Goal: Transaction & Acquisition: Book appointment/travel/reservation

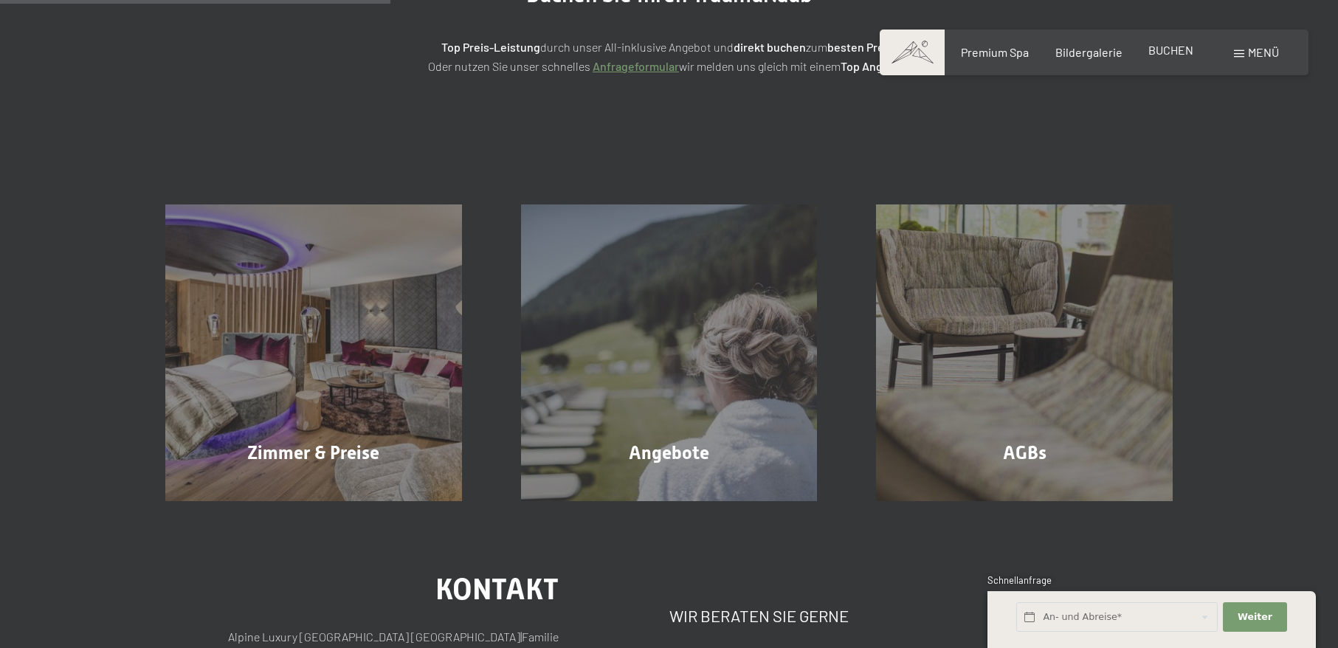
click at [1184, 55] on span "BUCHEN" at bounding box center [1170, 50] width 45 height 14
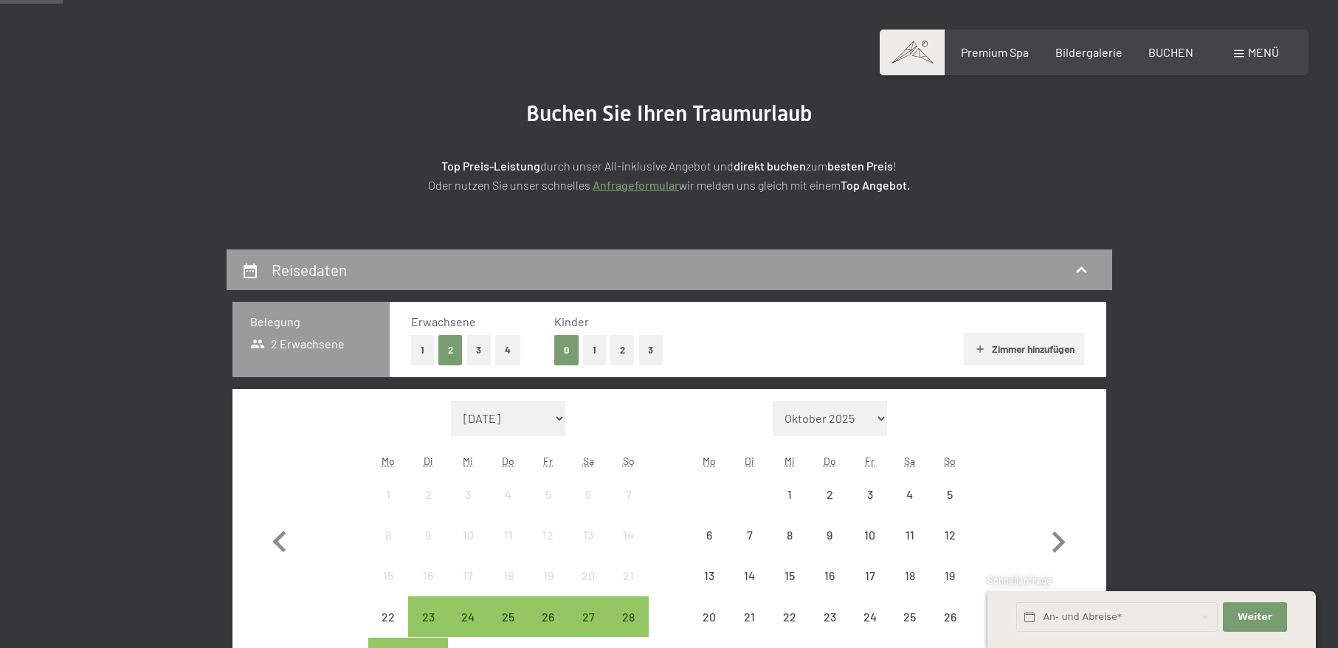
scroll to position [221, 0]
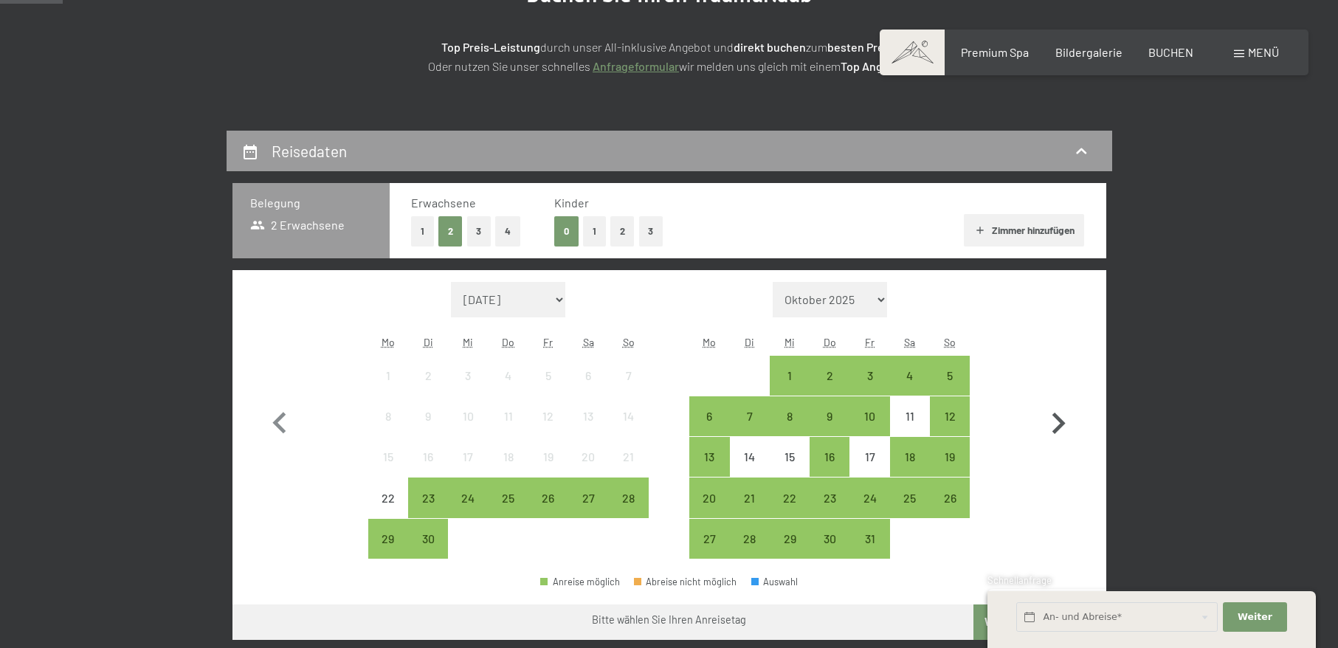
click at [1060, 416] on icon "button" at bounding box center [1058, 423] width 43 height 43
select select "[DATE]"
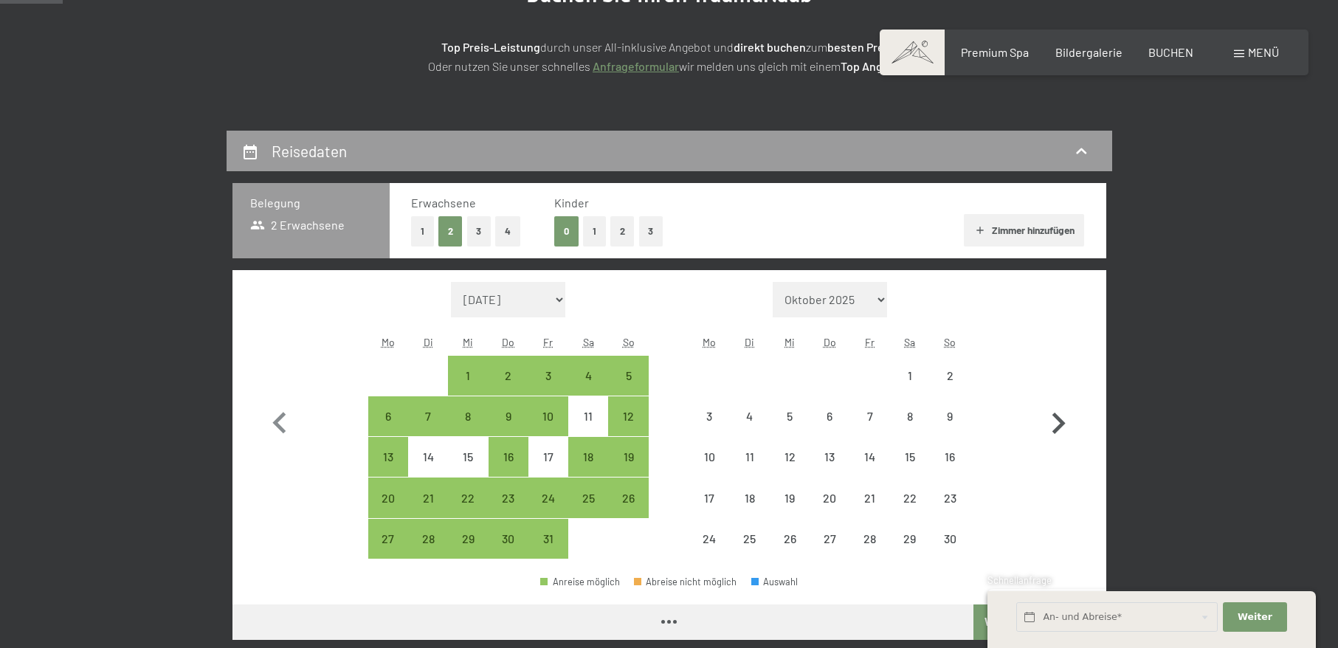
select select "[DATE]"
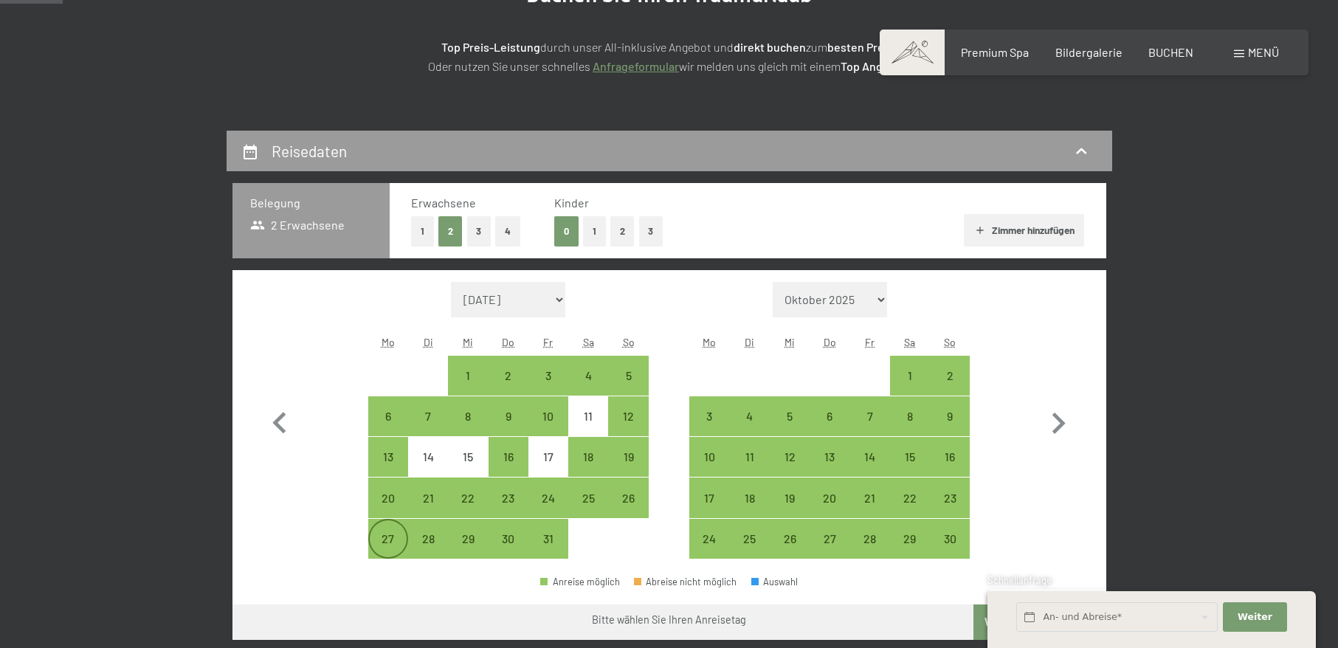
click at [390, 538] on div "27" at bounding box center [388, 551] width 37 height 37
select select "[DATE]"
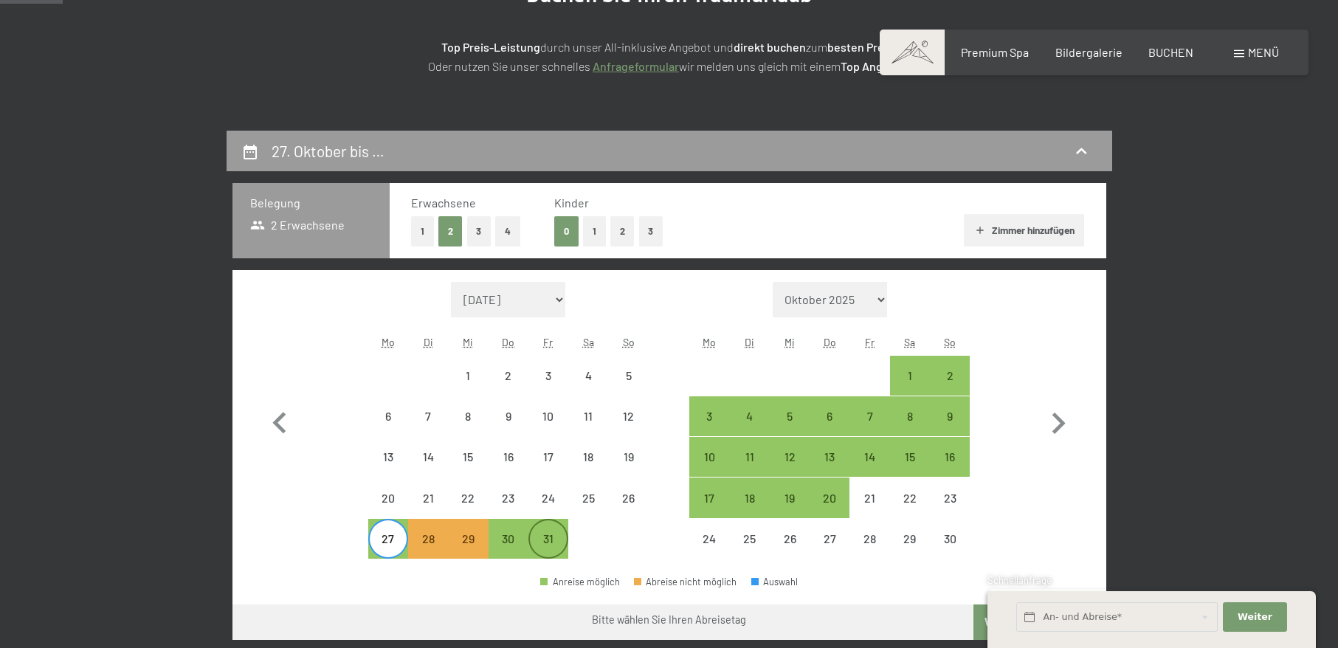
click at [545, 541] on div "31" at bounding box center [548, 551] width 37 height 37
select select "2025-10-01"
select select "2025-11-01"
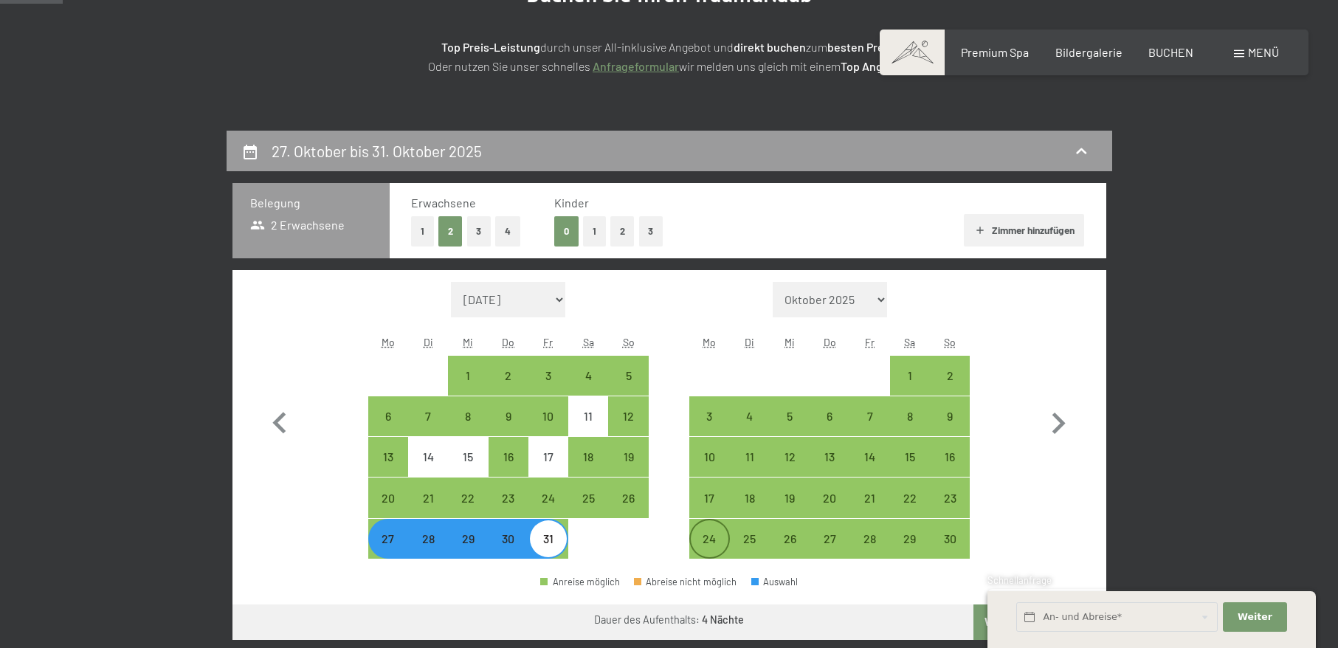
click at [714, 537] on div "24" at bounding box center [709, 551] width 37 height 37
select select "2025-10-01"
select select "2025-11-01"
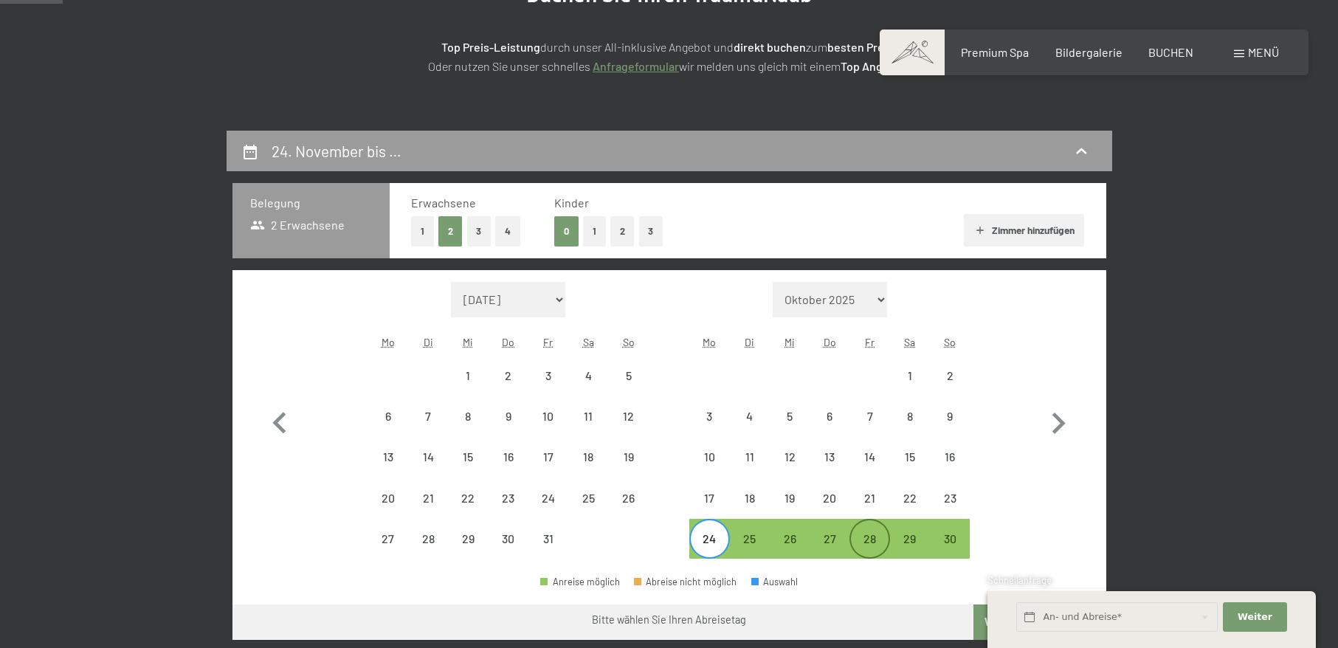
click at [866, 545] on div "28" at bounding box center [869, 551] width 37 height 37
select select "2025-10-01"
select select "2025-11-01"
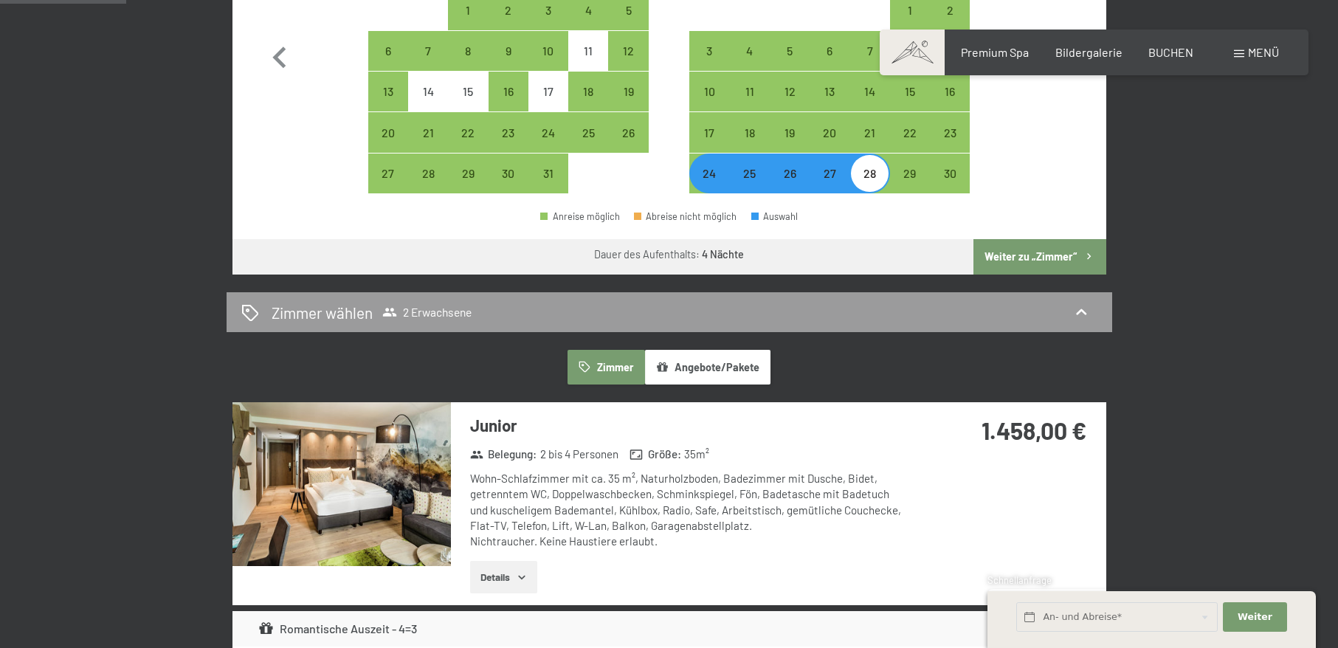
scroll to position [590, 0]
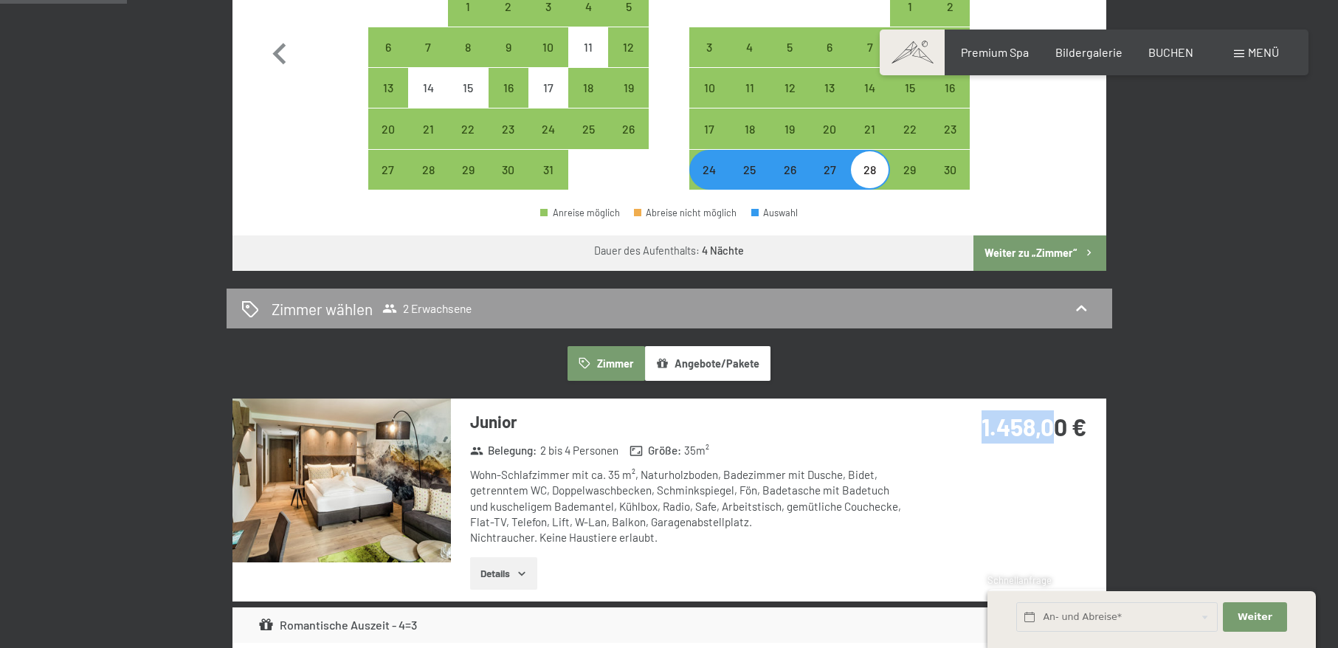
drag, startPoint x: 976, startPoint y: 420, endPoint x: 1111, endPoint y: 429, distance: 135.4
click at [1064, 424] on div "1.458,00 €" at bounding box center [1005, 426] width 164 height 33
click at [991, 428] on strong "1.458,00 €" at bounding box center [1034, 427] width 105 height 28
drag, startPoint x: 982, startPoint y: 422, endPoint x: 1140, endPoint y: 433, distance: 158.3
click at [1102, 433] on div "1.458,00 €" at bounding box center [1007, 445] width 196 height 92
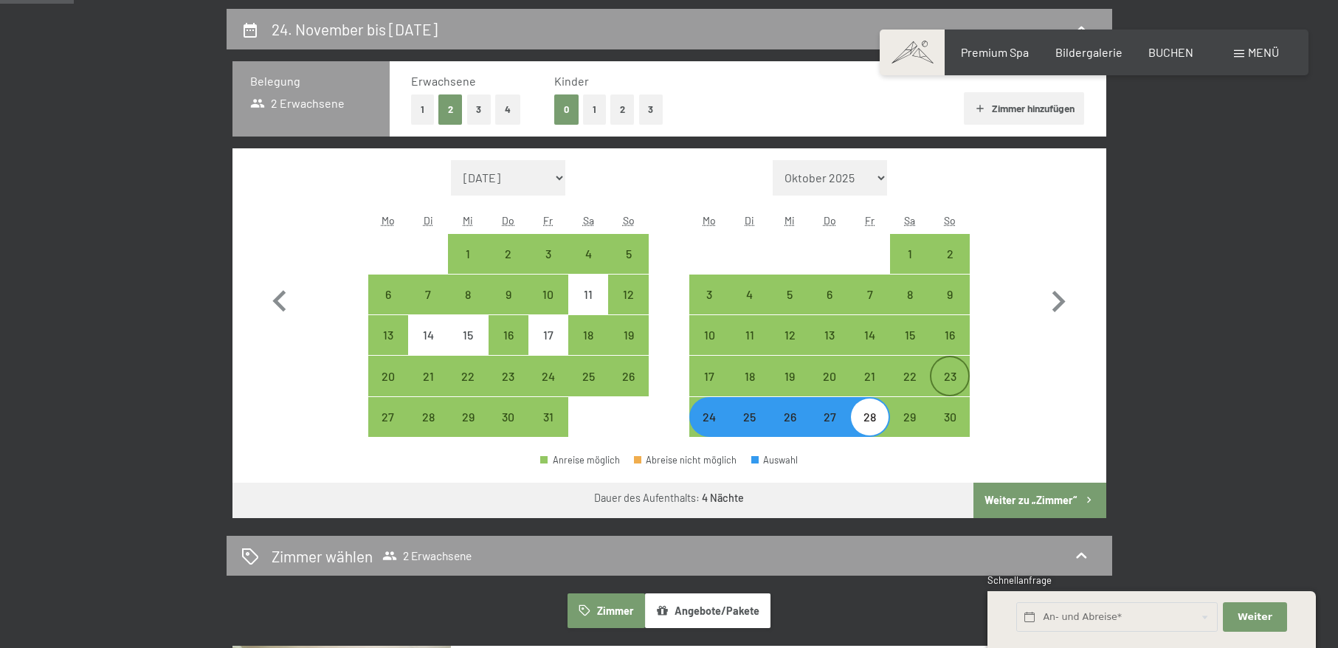
scroll to position [369, 0]
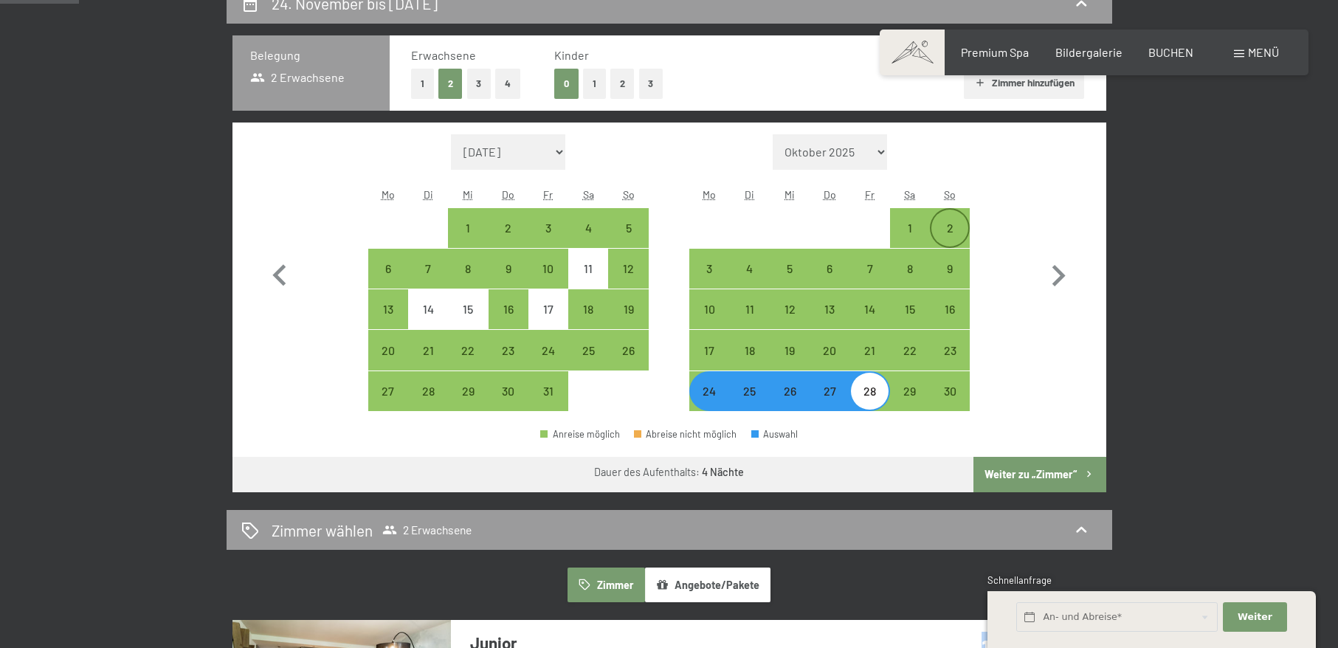
click at [949, 224] on div "2" at bounding box center [949, 240] width 37 height 37
select select "2025-10-01"
select select "2025-11-01"
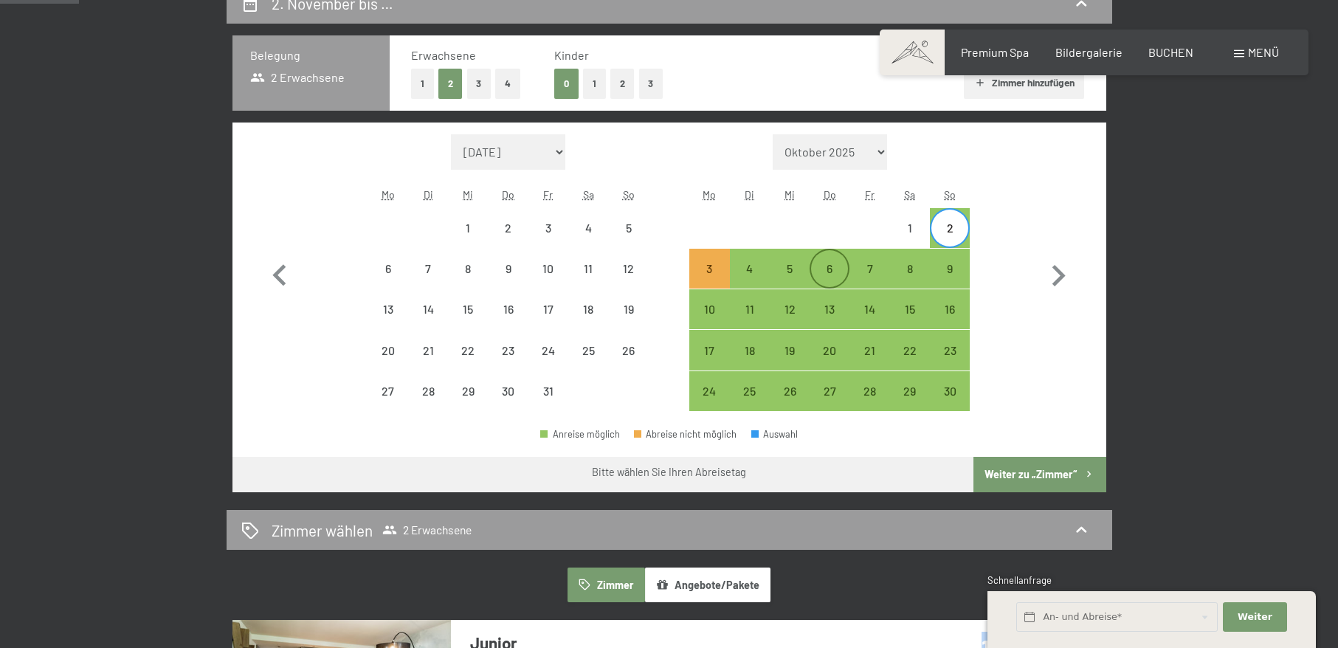
click at [833, 258] on div "6" at bounding box center [829, 268] width 37 height 37
select select "2025-10-01"
select select "2025-11-01"
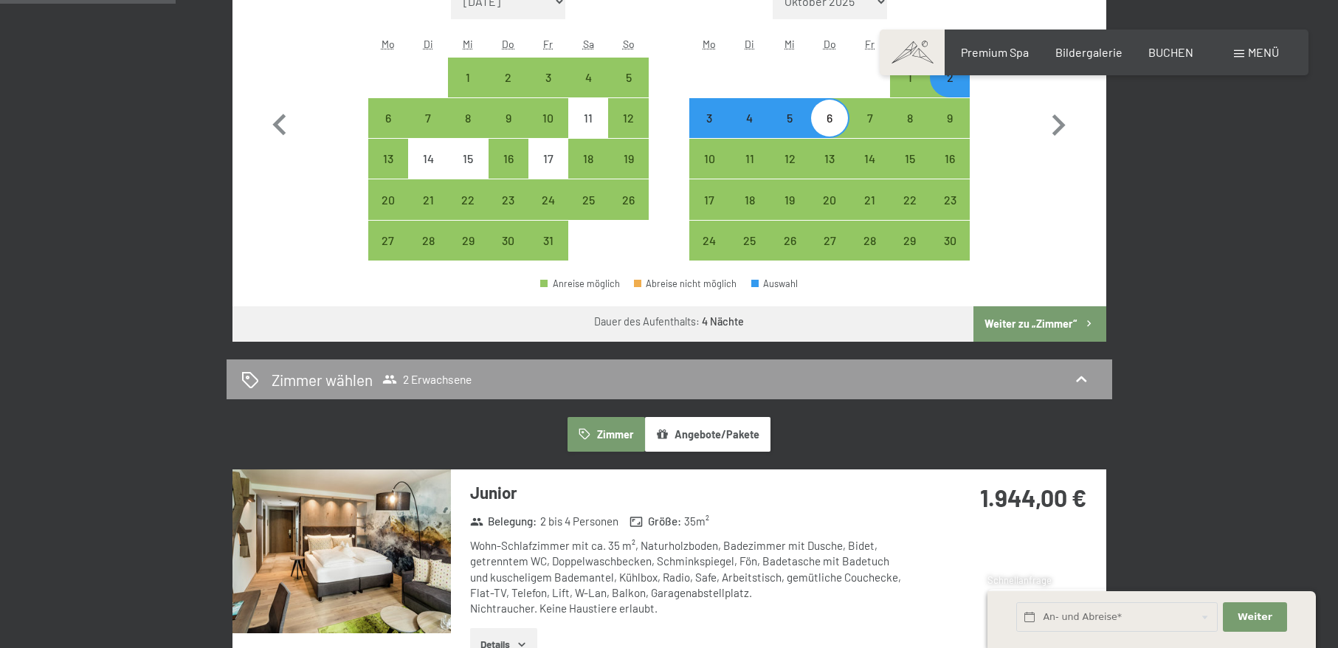
scroll to position [664, 0]
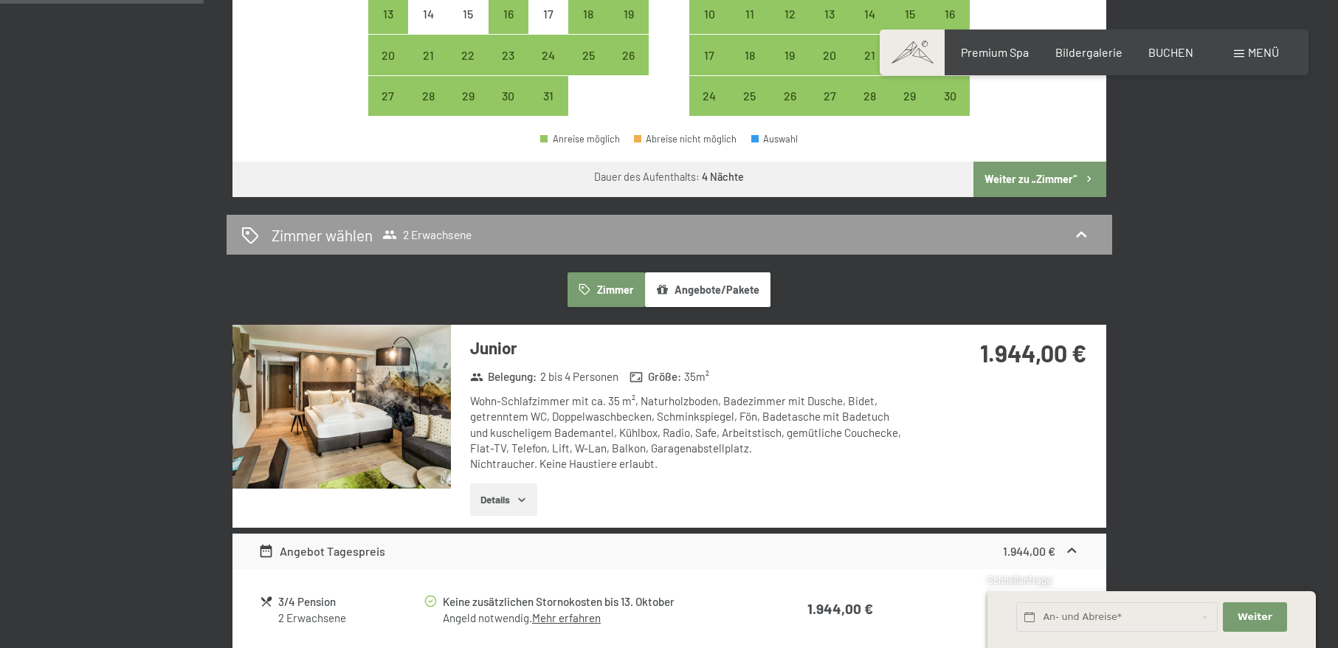
click at [1027, 355] on div "1.944,00 €" at bounding box center [1005, 353] width 164 height 33
click at [1006, 351] on strong "1.944,00 €" at bounding box center [1033, 353] width 106 height 28
drag, startPoint x: 1021, startPoint y: 351, endPoint x: 976, endPoint y: 351, distance: 44.3
click at [980, 351] on strong "1.944,00 €" at bounding box center [1033, 353] width 106 height 28
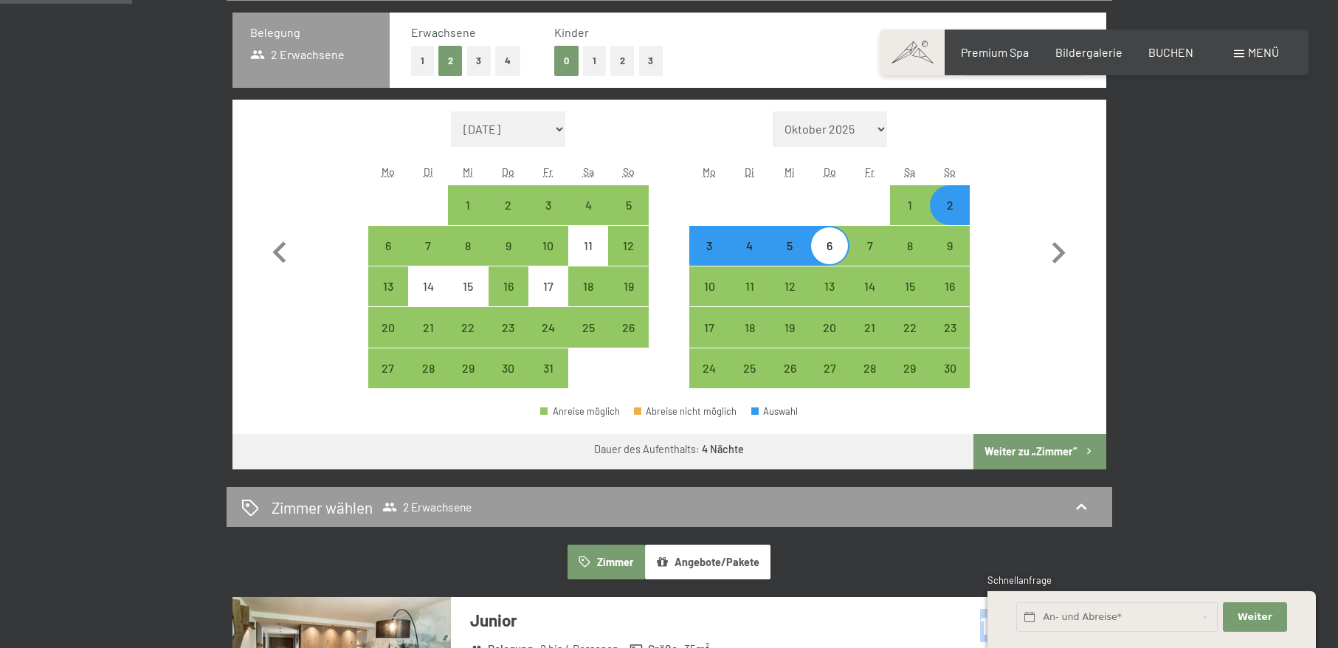
scroll to position [443, 0]
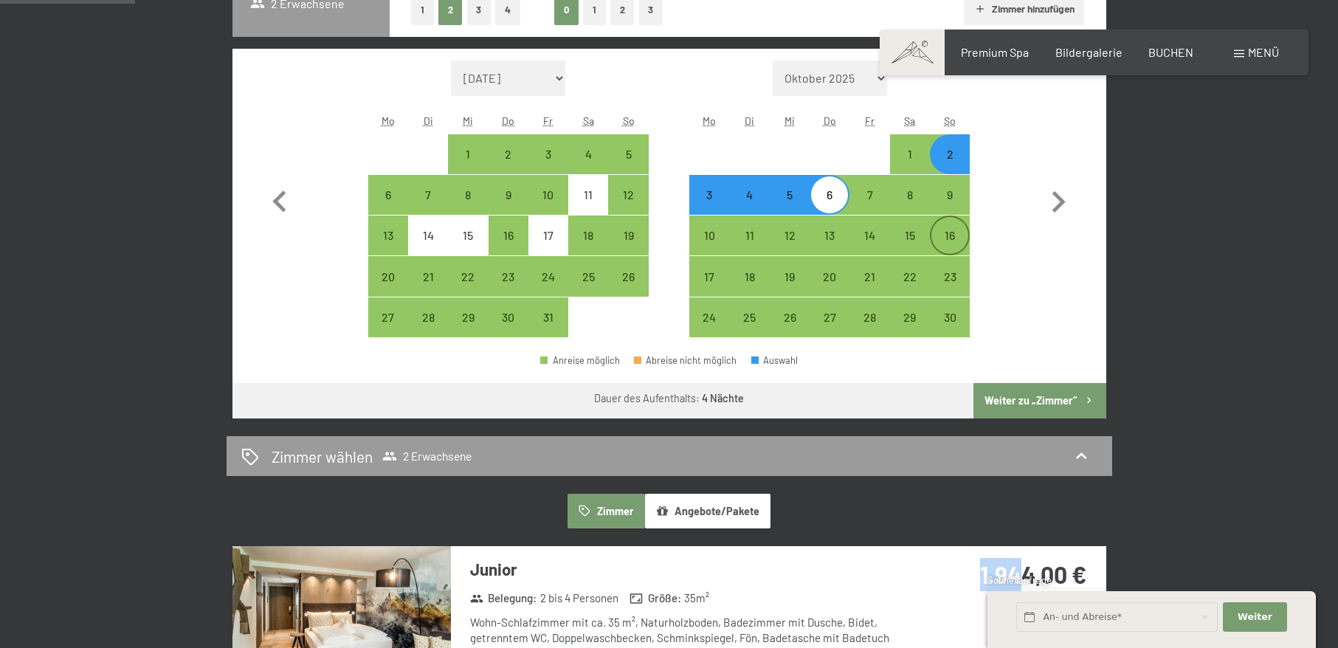
click at [951, 241] on div "16" at bounding box center [949, 248] width 37 height 37
select select "2025-10-01"
select select "2025-11-01"
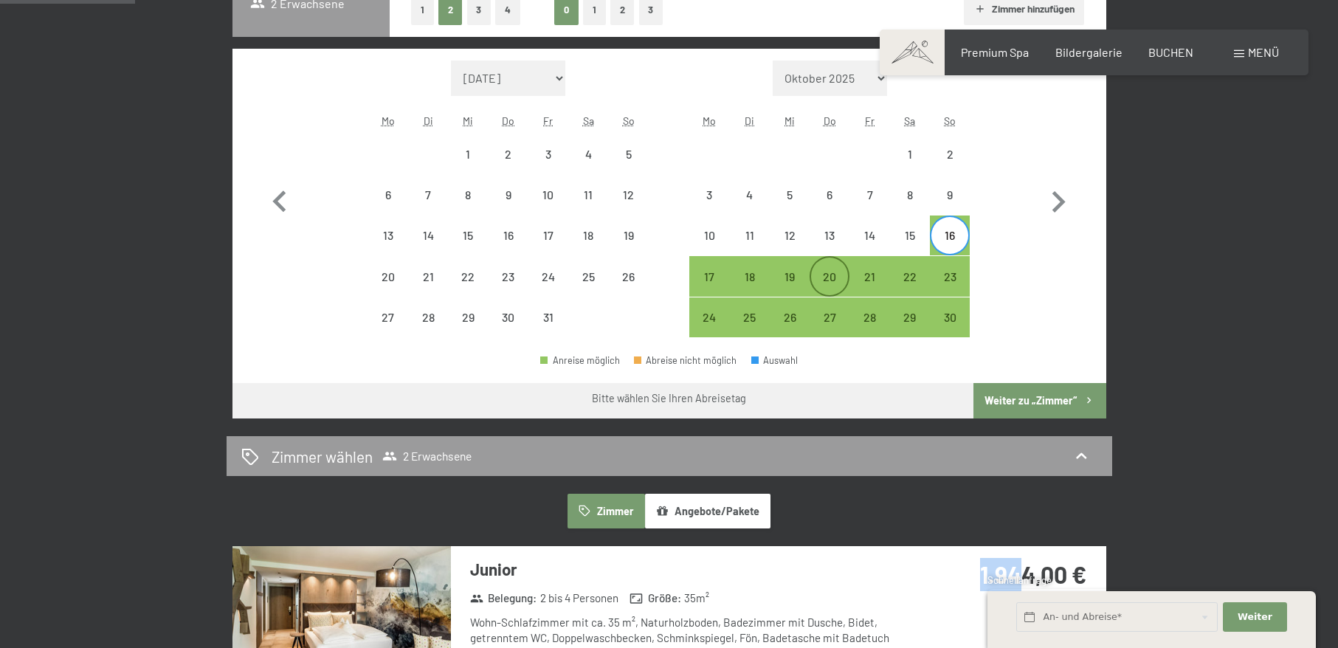
click at [823, 287] on div "20" at bounding box center [829, 289] width 37 height 37
select select "2025-10-01"
select select "2025-11-01"
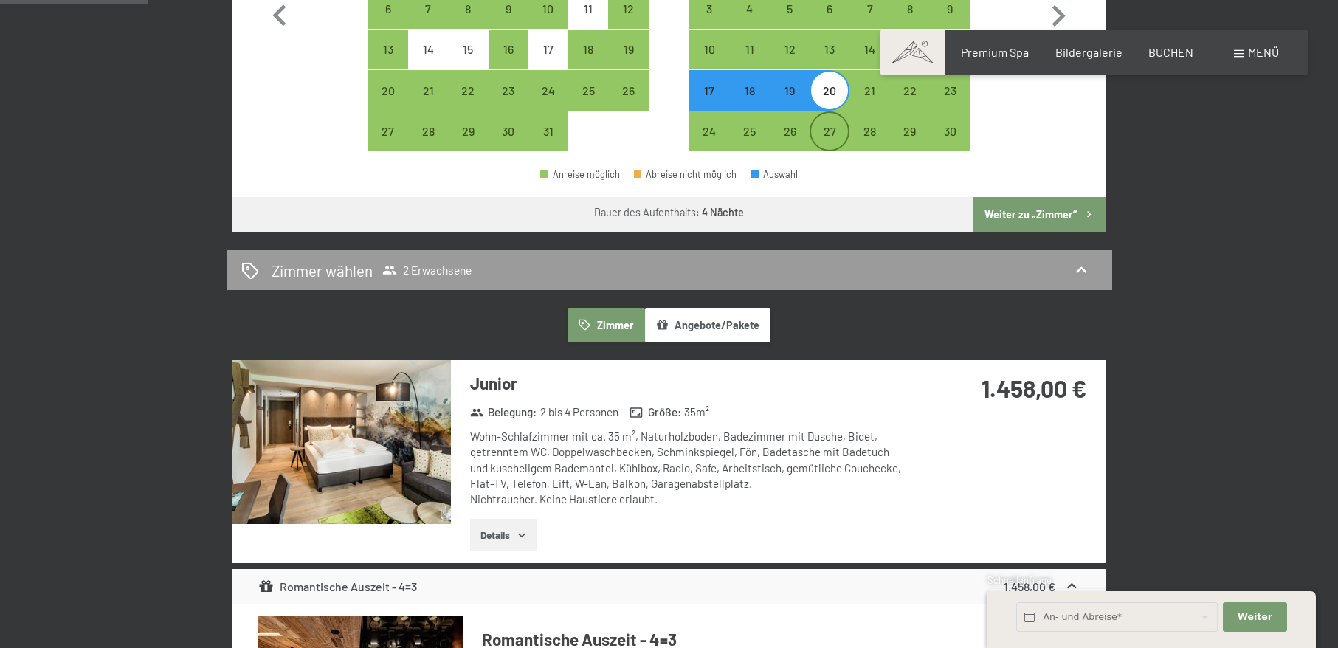
scroll to position [517, 0]
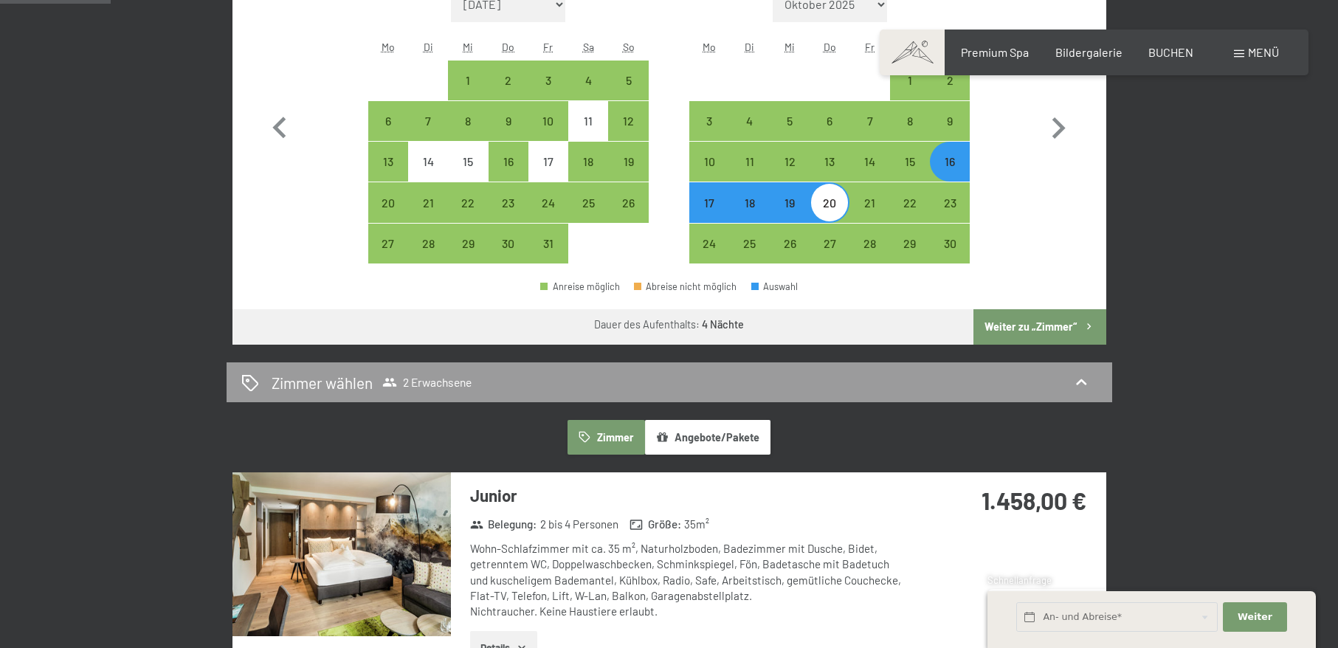
drag, startPoint x: 945, startPoint y: 198, endPoint x: 889, endPoint y: 228, distance: 63.7
click at [909, 218] on div "17 18 19 20 21 22 23" at bounding box center [829, 202] width 280 height 41
click at [953, 203] on div "23" at bounding box center [949, 215] width 37 height 37
select select "2025-10-01"
select select "2025-11-01"
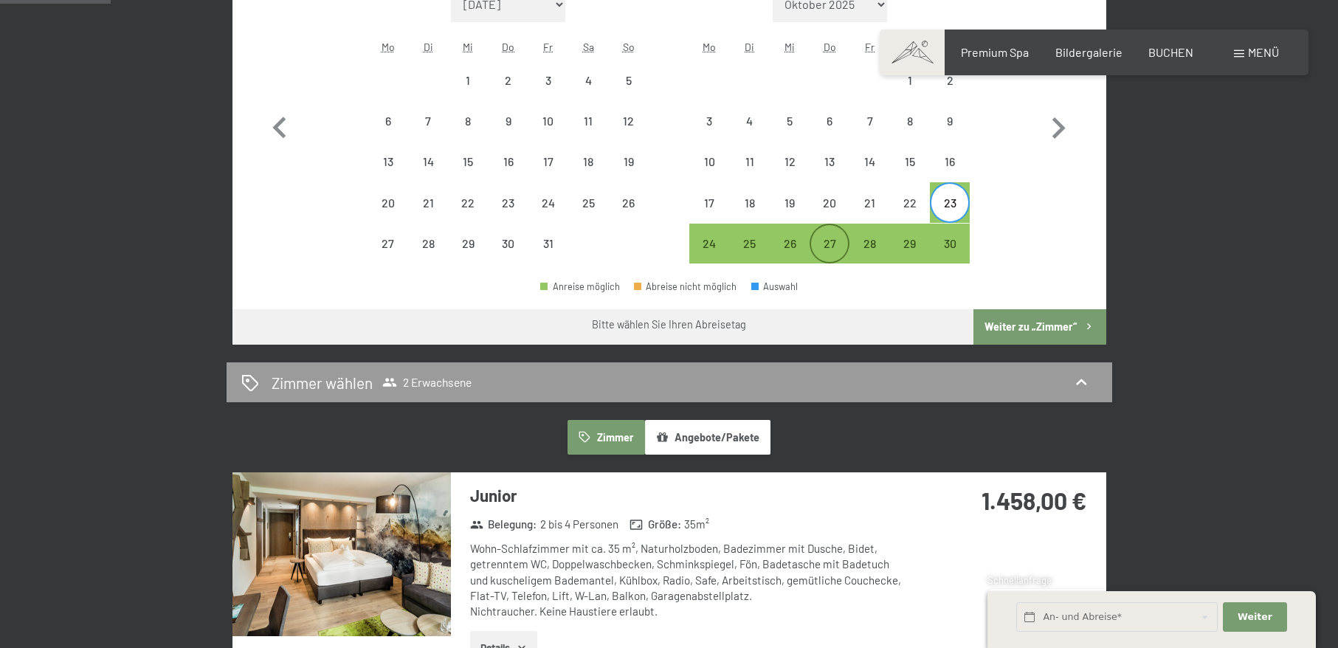
click at [821, 241] on div "27" at bounding box center [829, 256] width 37 height 37
select select "2025-10-01"
select select "2025-11-01"
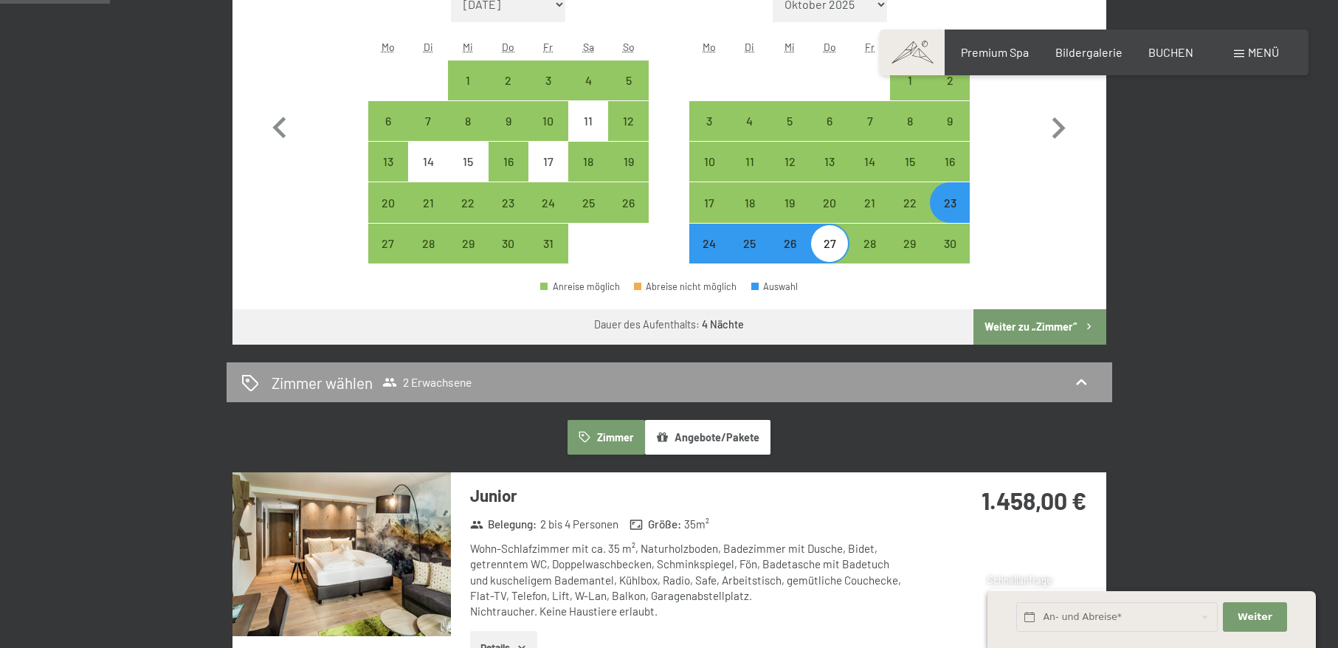
scroll to position [443, 0]
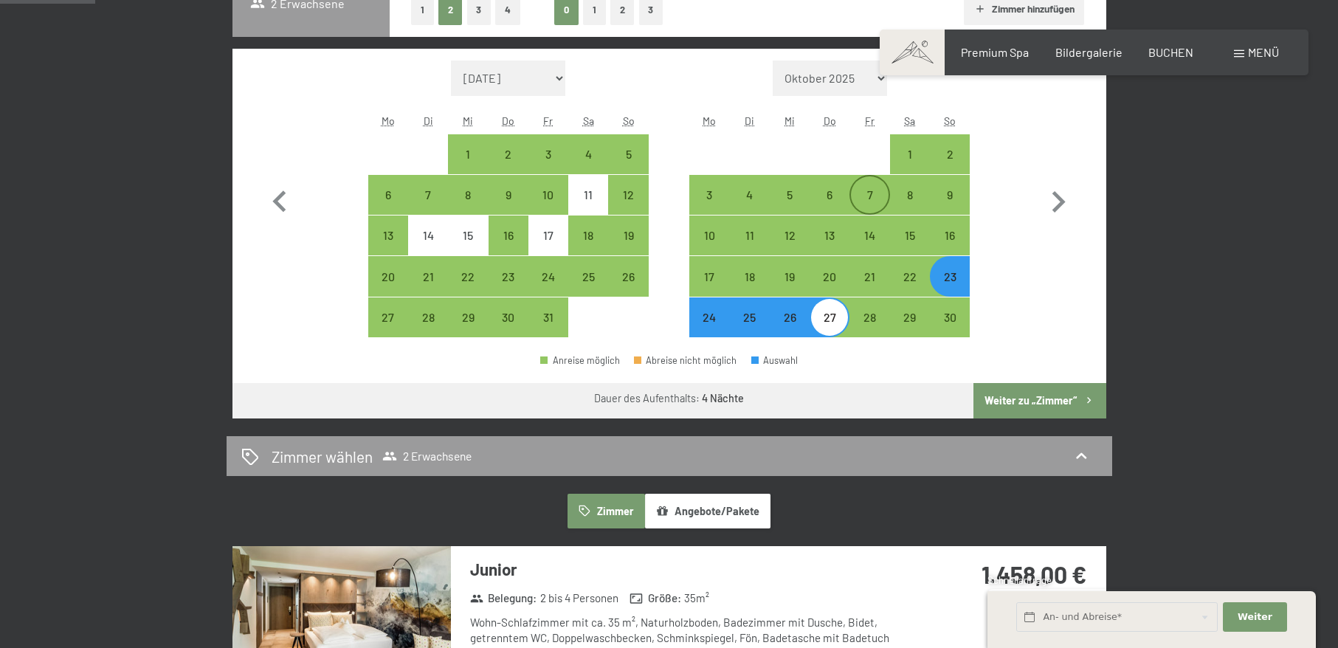
click at [874, 199] on div "7" at bounding box center [869, 207] width 37 height 37
select select "2025-10-01"
select select "2025-11-01"
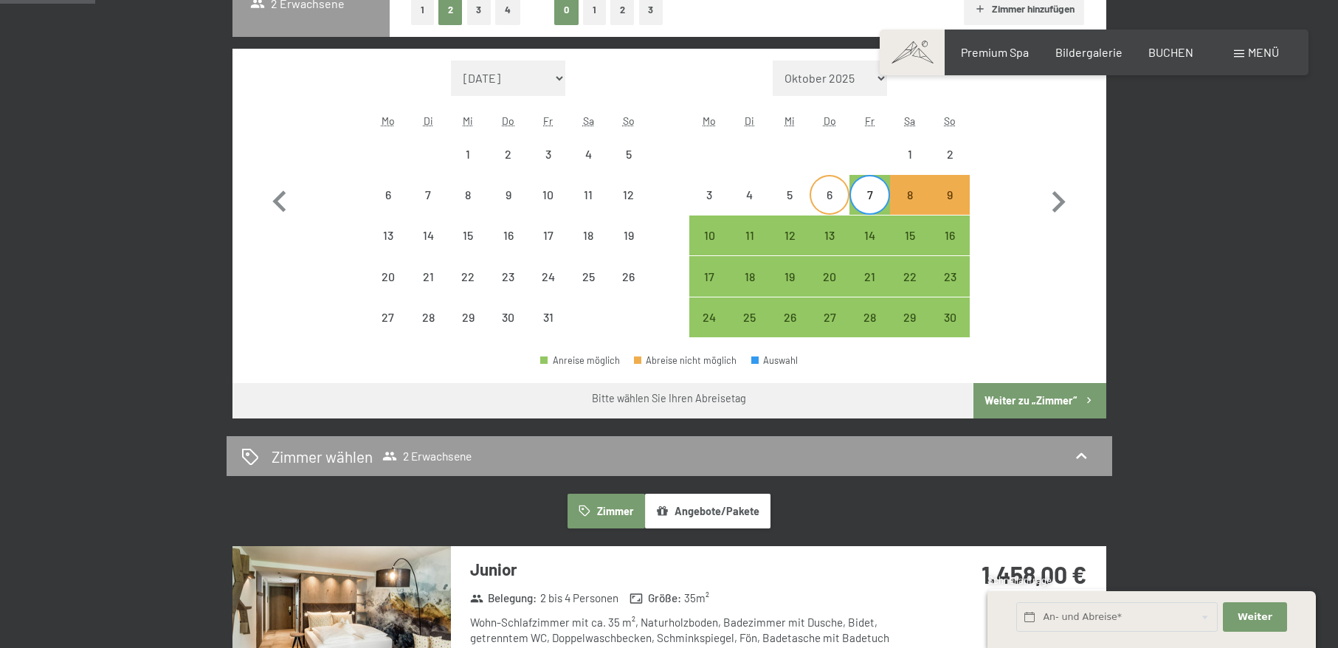
click at [816, 199] on div "6" at bounding box center [829, 207] width 37 height 37
select select "2025-10-01"
select select "2025-11-01"
click at [819, 204] on div "6" at bounding box center [829, 207] width 37 height 37
select select "2025-10-01"
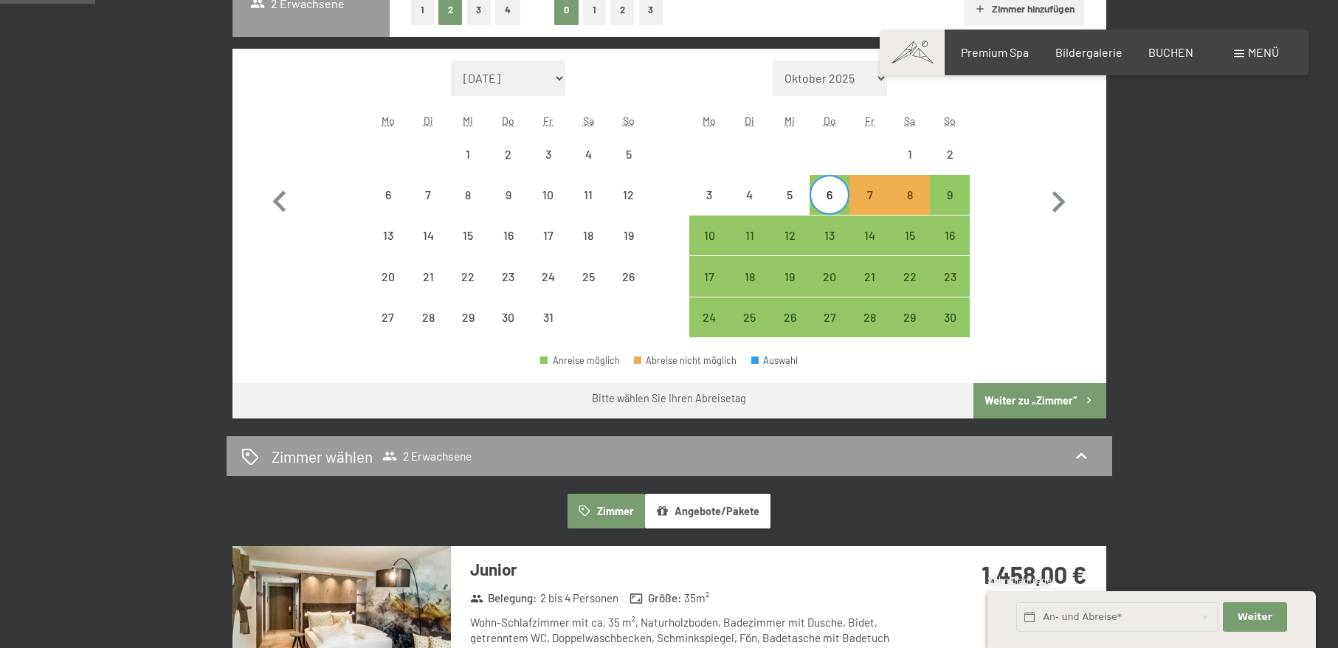
select select "2025-11-01"
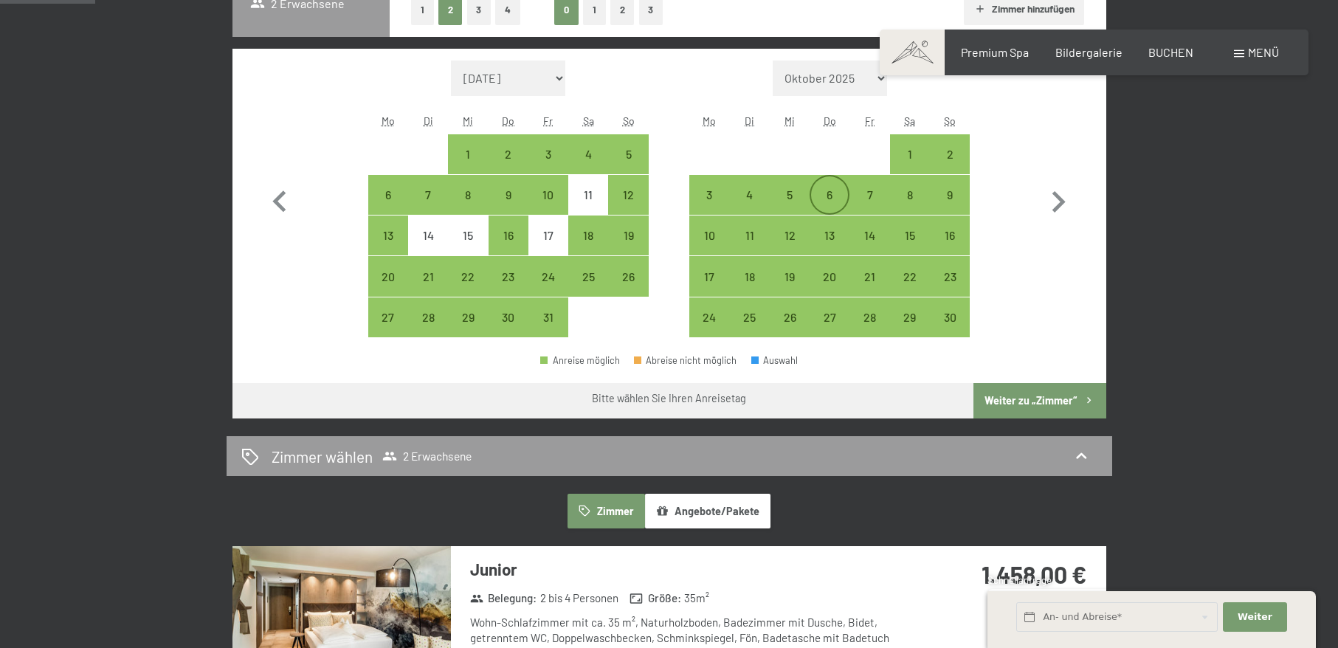
click at [827, 197] on div "6" at bounding box center [829, 207] width 37 height 37
select select "2025-10-01"
select select "2025-11-01"
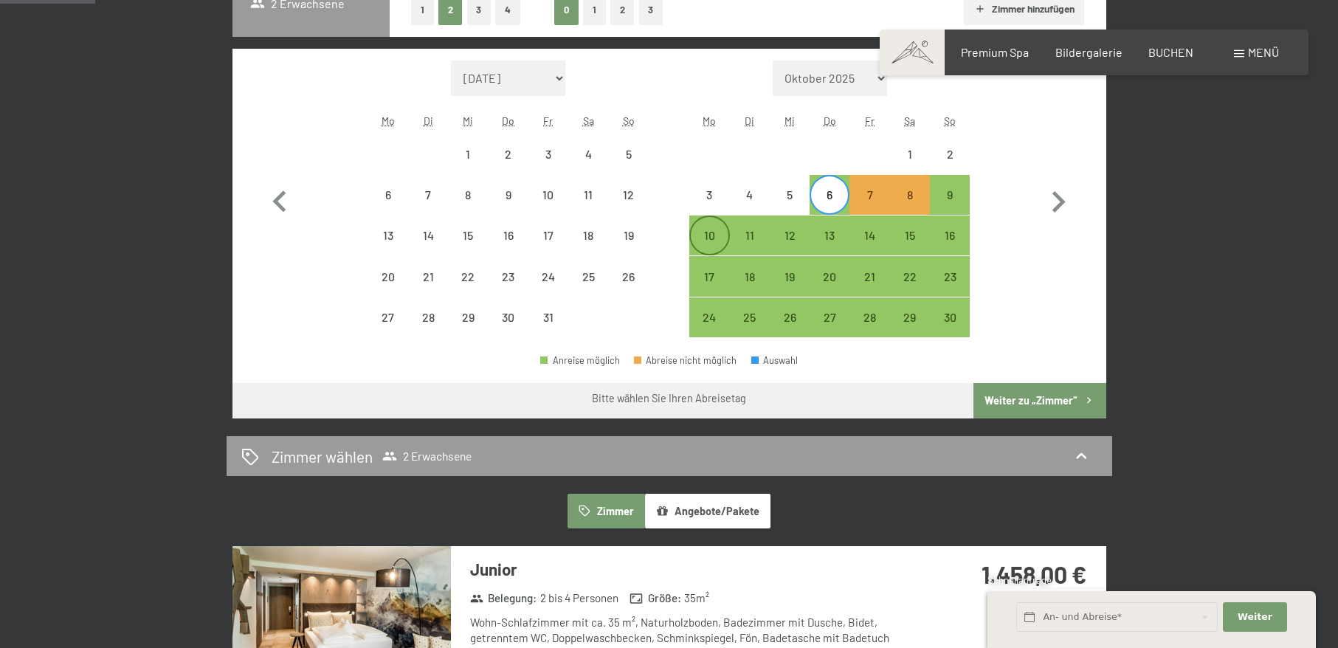
click at [714, 227] on div "10" at bounding box center [709, 235] width 37 height 37
select select "2025-10-01"
select select "2025-11-01"
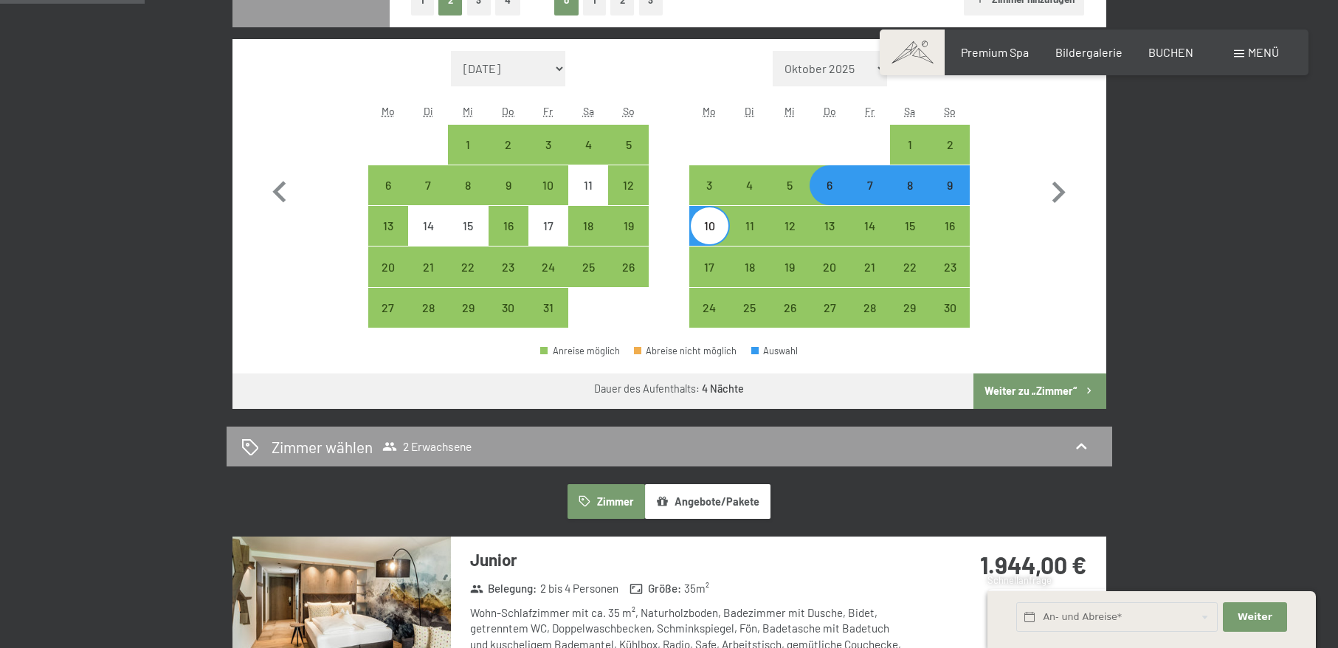
scroll to position [369, 0]
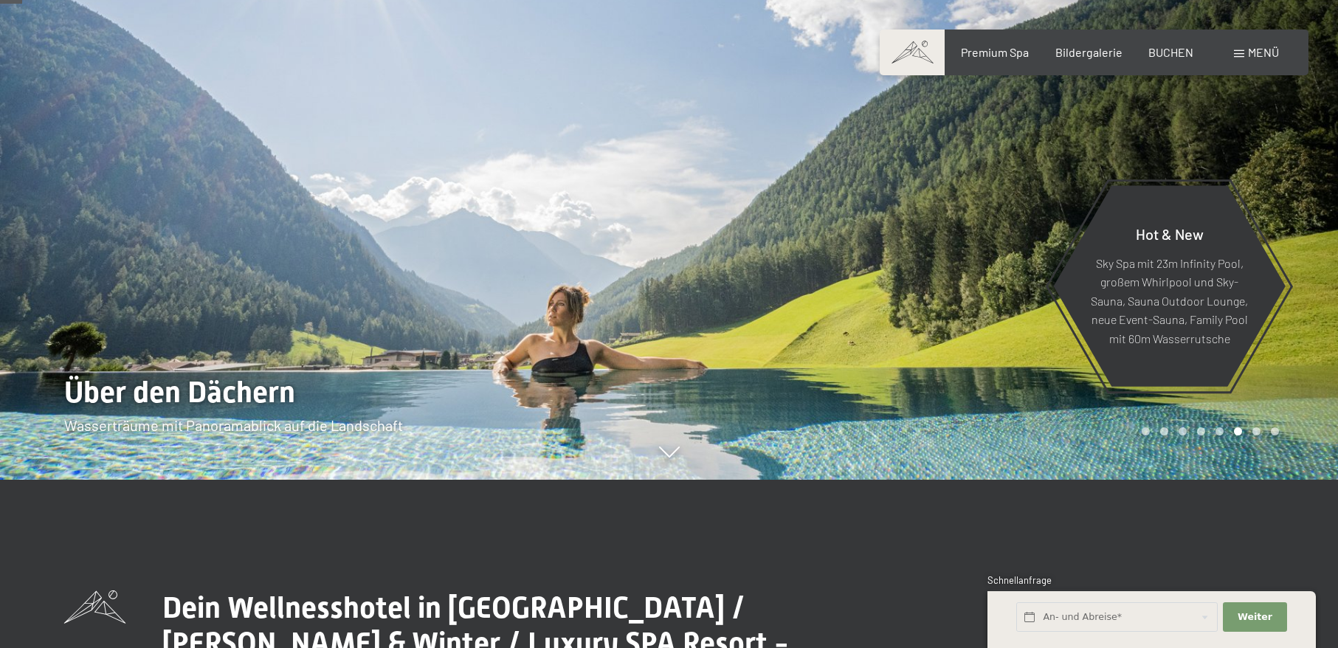
scroll to position [369, 0]
